Goal: Transaction & Acquisition: Purchase product/service

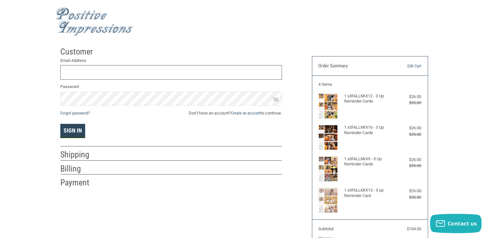
type input "[PERSON_NAME][EMAIL_ADDRESS][DOMAIN_NAME]"
click at [71, 132] on button "Sign In" at bounding box center [72, 131] width 25 height 14
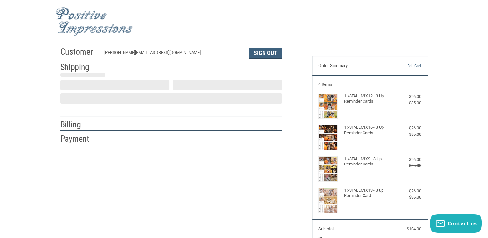
select select "US"
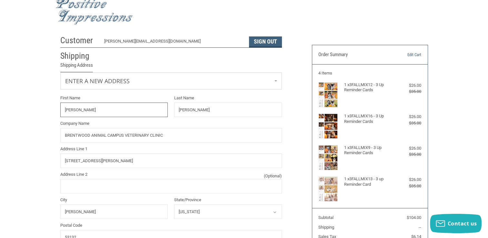
select select "WI"
radio input "true"
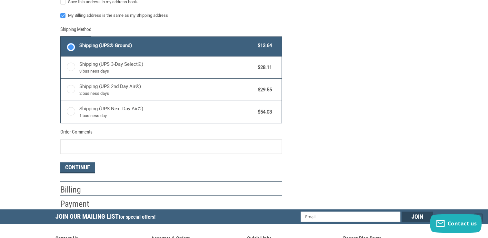
scroll to position [334, 0]
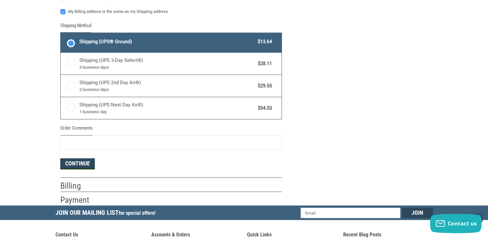
click at [79, 162] on button "Continue" at bounding box center [77, 163] width 35 height 11
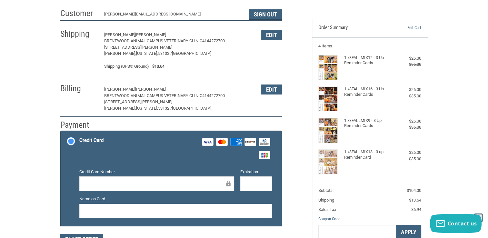
scroll to position [66, 0]
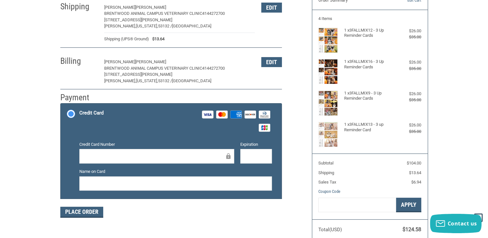
click at [129, 149] on div at bounding box center [156, 156] width 155 height 15
click at [107, 194] on div "Credit Card Number Expiration Name on Card" at bounding box center [175, 168] width 199 height 55
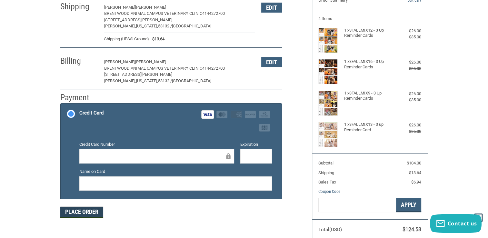
click at [72, 210] on button "Place Order" at bounding box center [81, 212] width 43 height 11
